Goal: Navigation & Orientation: Understand site structure

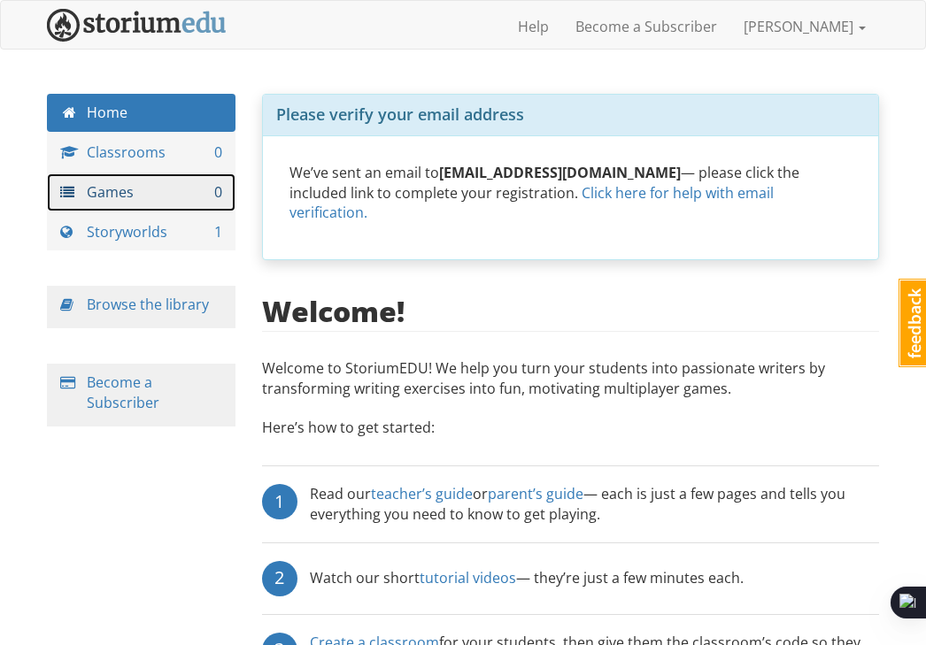
click at [161, 191] on link "Games 0" at bounding box center [141, 192] width 188 height 38
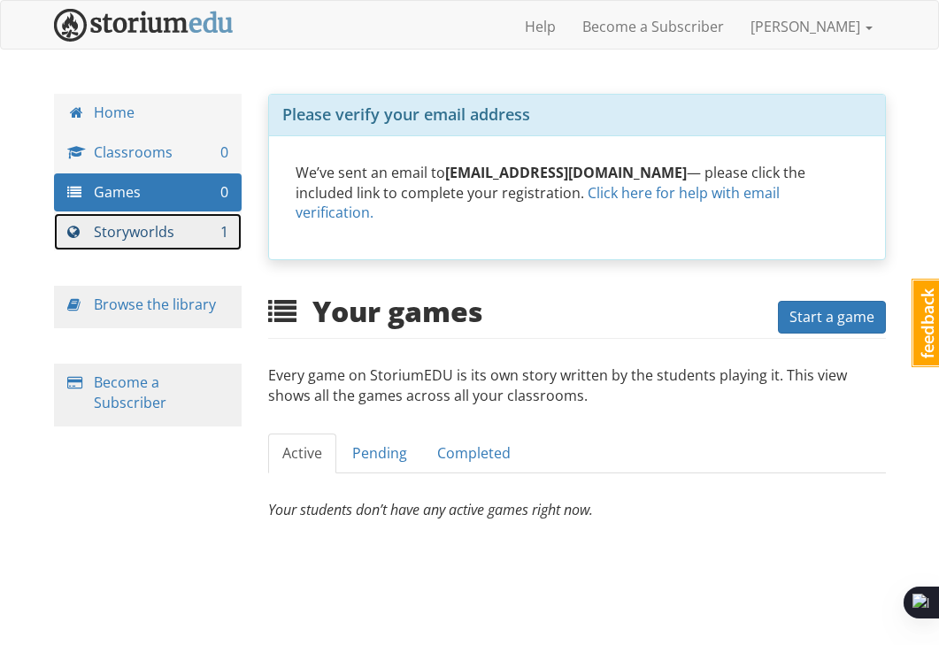
click at [124, 229] on link "Storyworlds 1" at bounding box center [148, 232] width 188 height 38
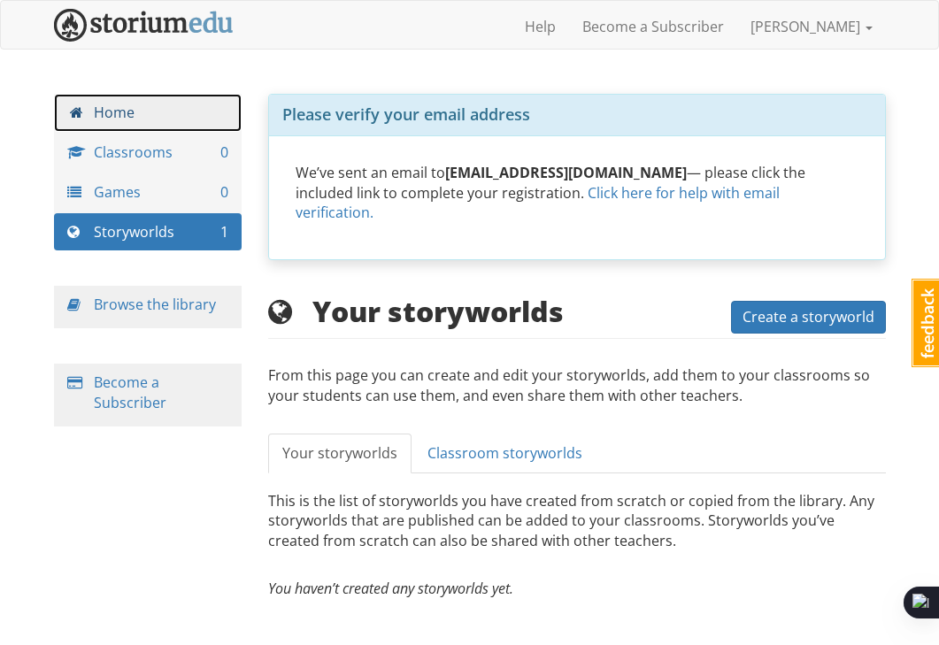
click at [196, 129] on link "Home" at bounding box center [148, 113] width 188 height 38
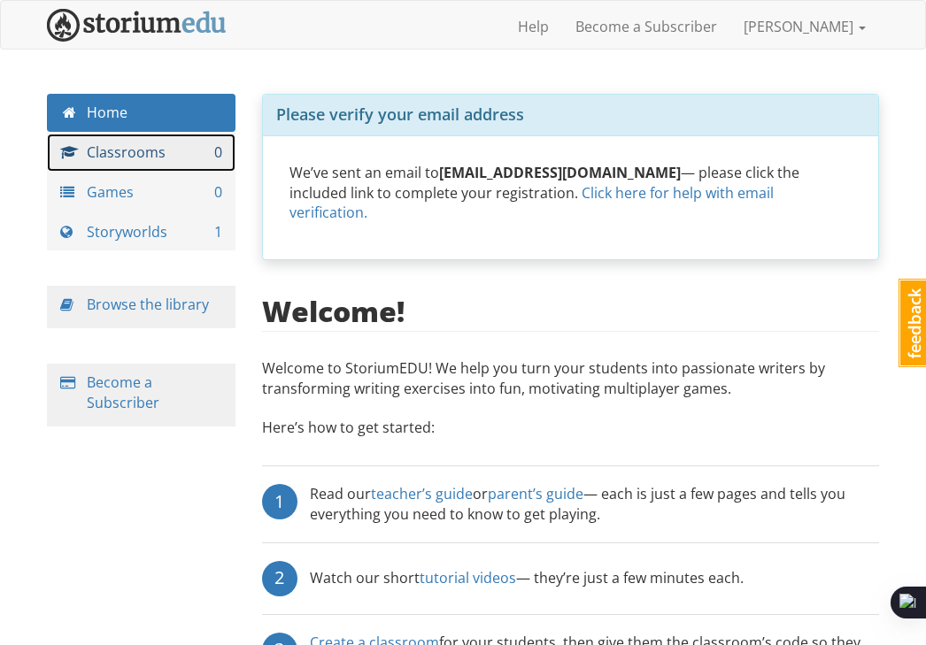
click at [194, 163] on link "Classrooms 0" at bounding box center [141, 153] width 188 height 38
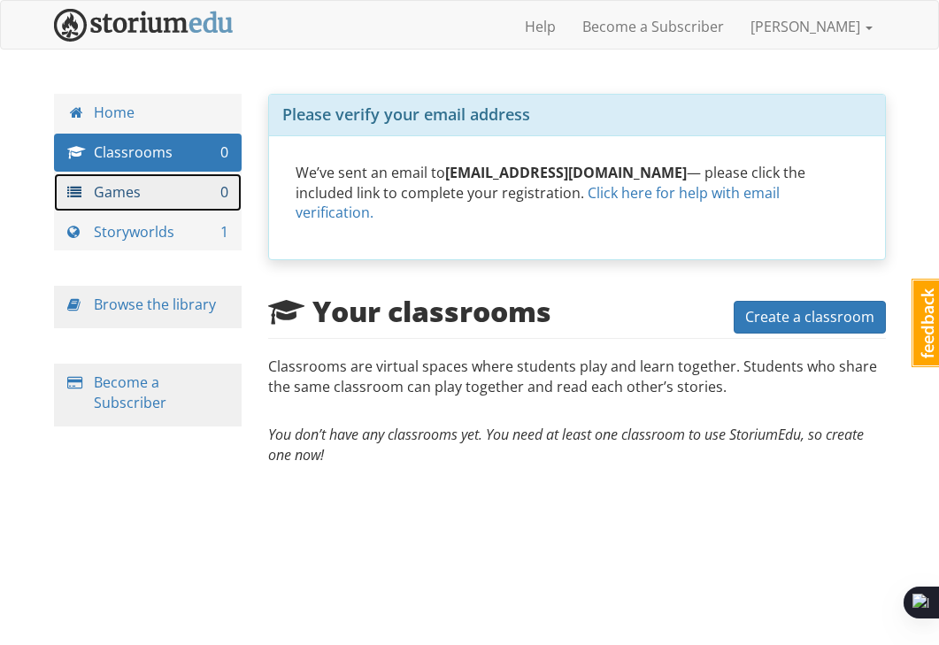
click at [188, 181] on link "Games 0" at bounding box center [148, 192] width 188 height 38
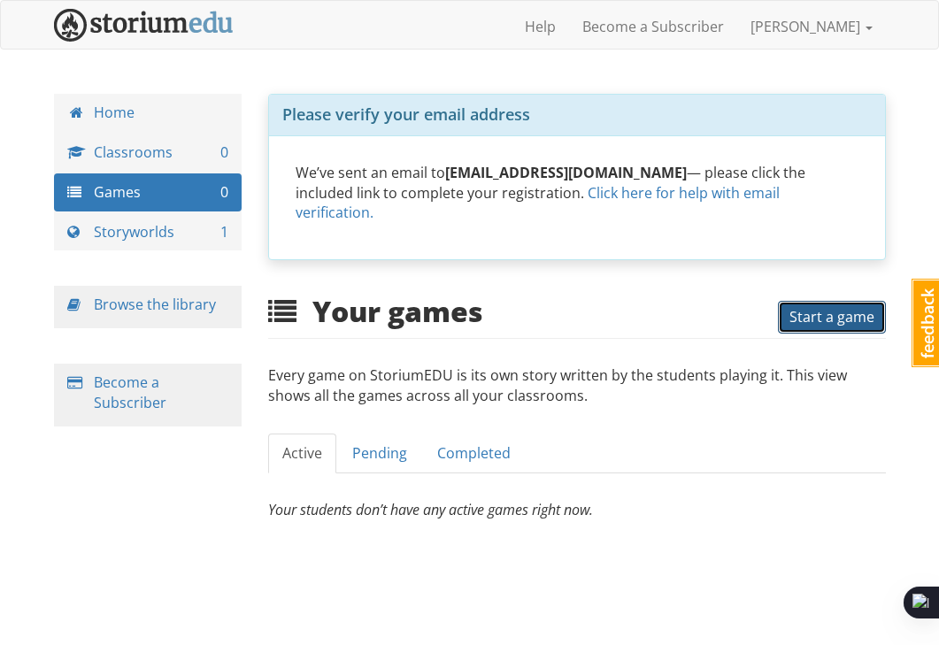
click at [798, 307] on button "Start a game" at bounding box center [832, 317] width 108 height 33
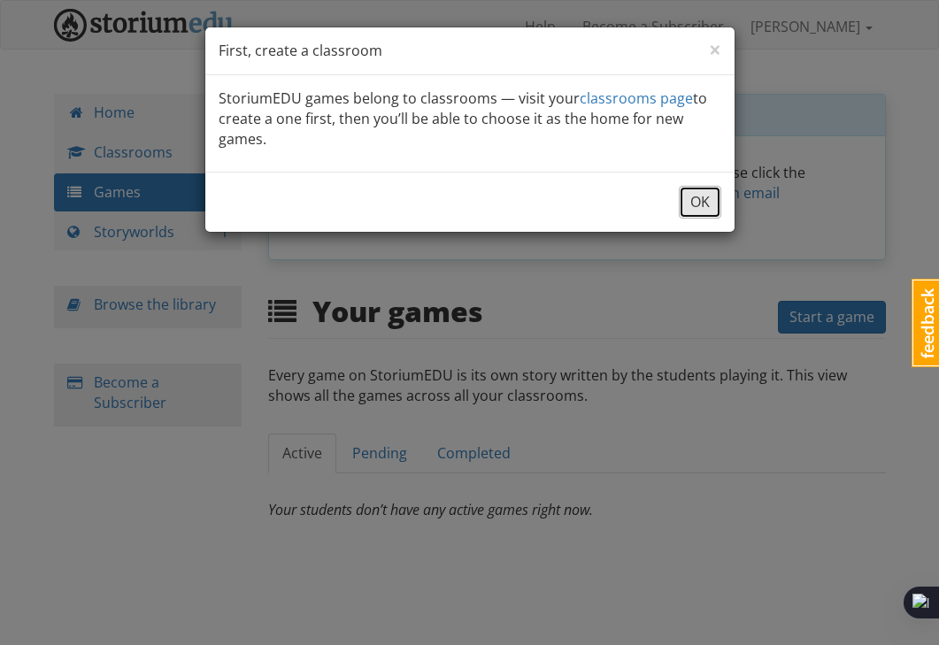
click at [688, 200] on button "OK" at bounding box center [700, 202] width 42 height 33
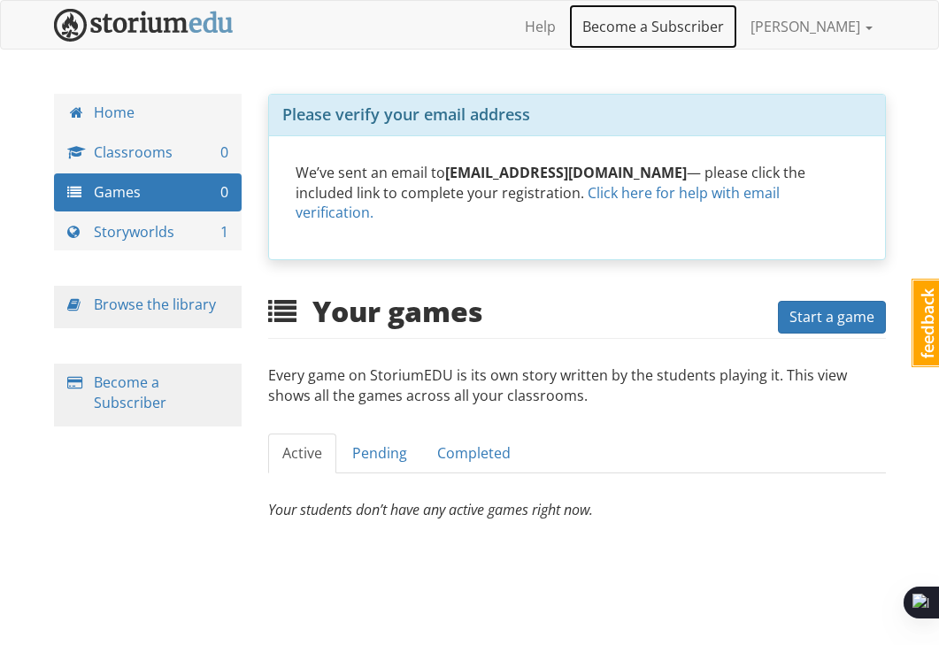
click at [709, 30] on link "Become a Subscriber" at bounding box center [653, 26] width 168 height 44
